Goal: Find specific page/section: Find specific page/section

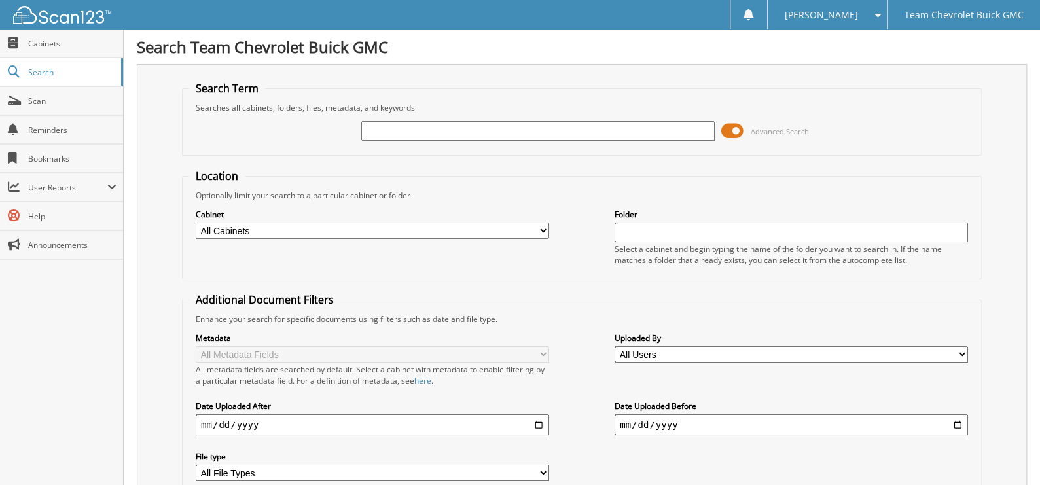
click at [499, 122] on input "text" at bounding box center [537, 131] width 353 height 20
type input "C3553"
click at [744, 137] on span at bounding box center [732, 131] width 22 height 20
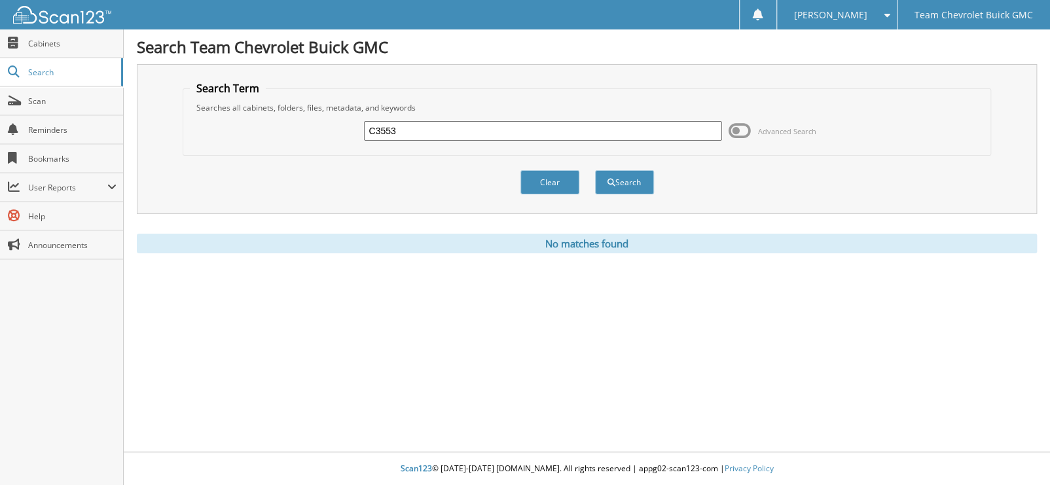
click at [572, 134] on input "C3553" at bounding box center [542, 131] width 357 height 20
type input "[PERSON_NAME]"
click at [602, 182] on button "Search" at bounding box center [624, 182] width 59 height 24
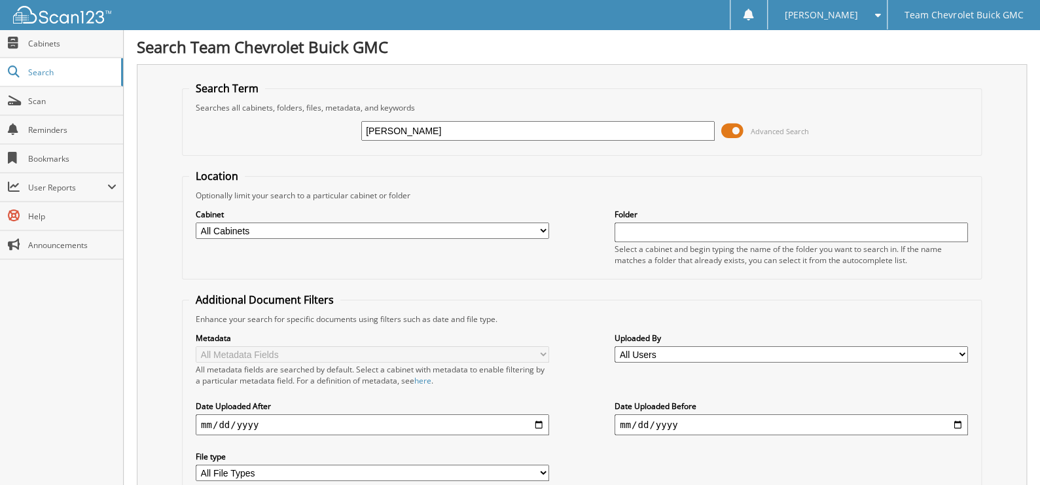
click at [738, 130] on span at bounding box center [732, 131] width 22 height 20
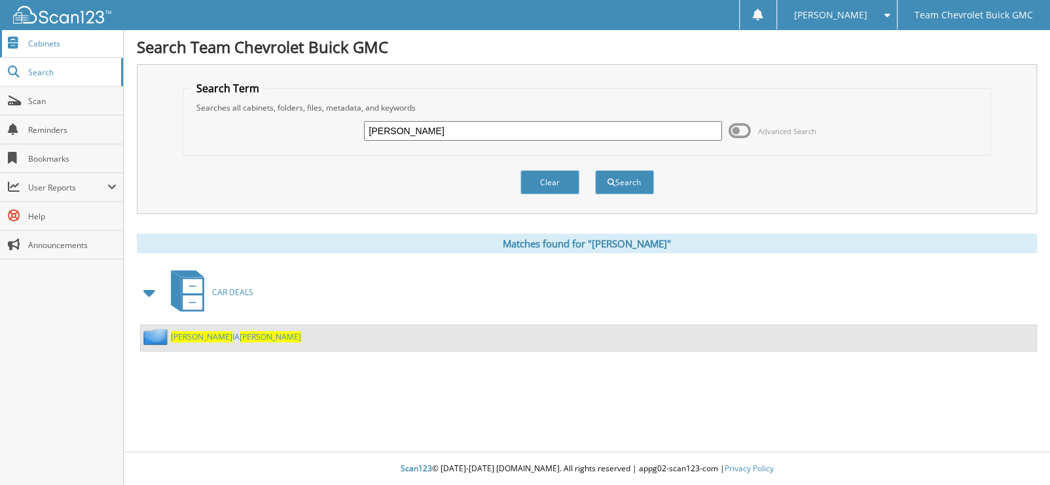
click at [53, 45] on span "Cabinets" at bounding box center [72, 43] width 88 height 11
